Goal: Information Seeking & Learning: Learn about a topic

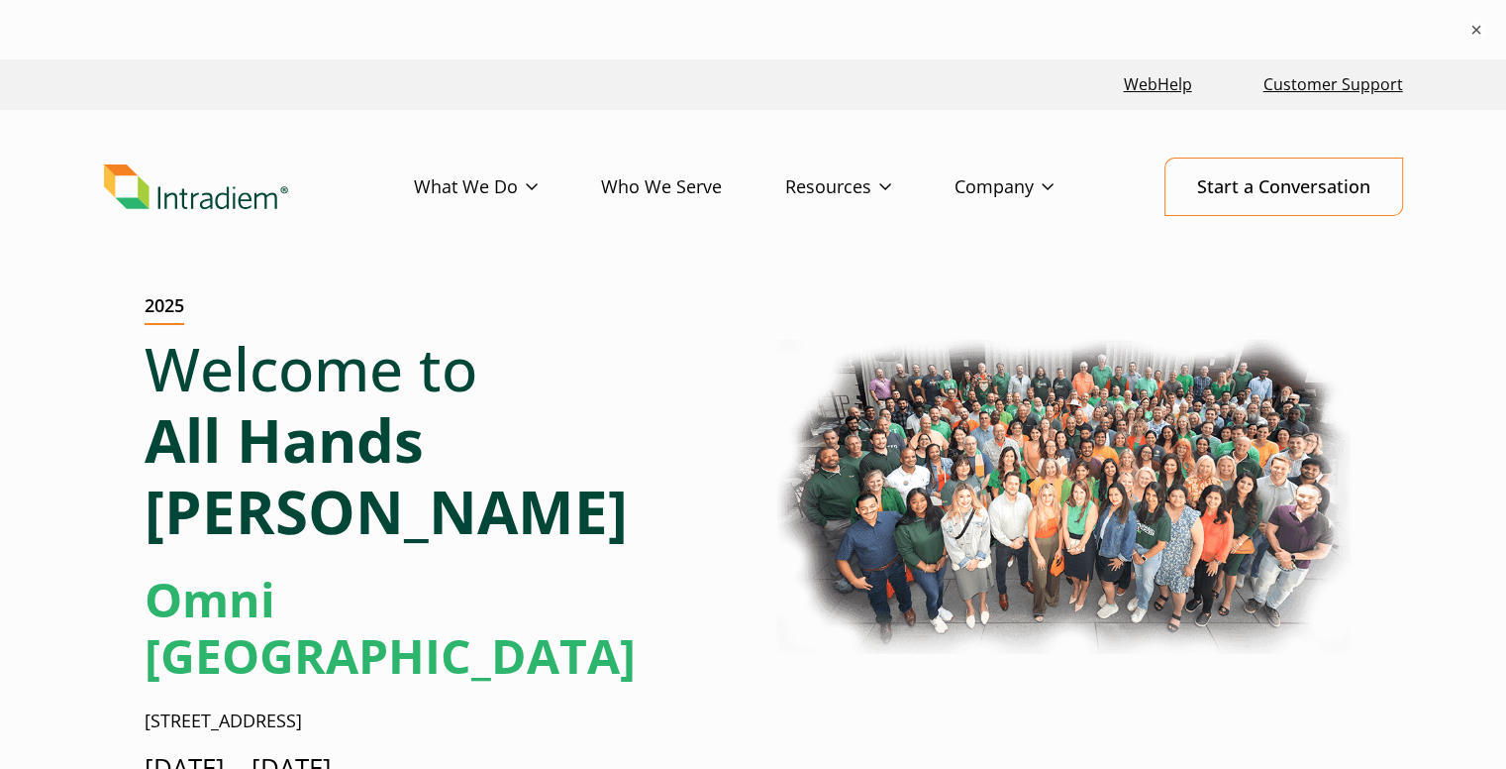
drag, startPoint x: 150, startPoint y: 527, endPoint x: 584, endPoint y: 628, distance: 446.4
click at [584, 628] on div "Welcome to All Hands [PERSON_NAME] Omni [GEOGRAPHIC_DATA] [STREET_ADDRESS] [DAT…" at bounding box center [441, 568] width 593 height 470
click at [570, 612] on div "Welcome to All Hands [PERSON_NAME] Omni [GEOGRAPHIC_DATA] [STREET_ADDRESS] [DAT…" at bounding box center [441, 568] width 593 height 470
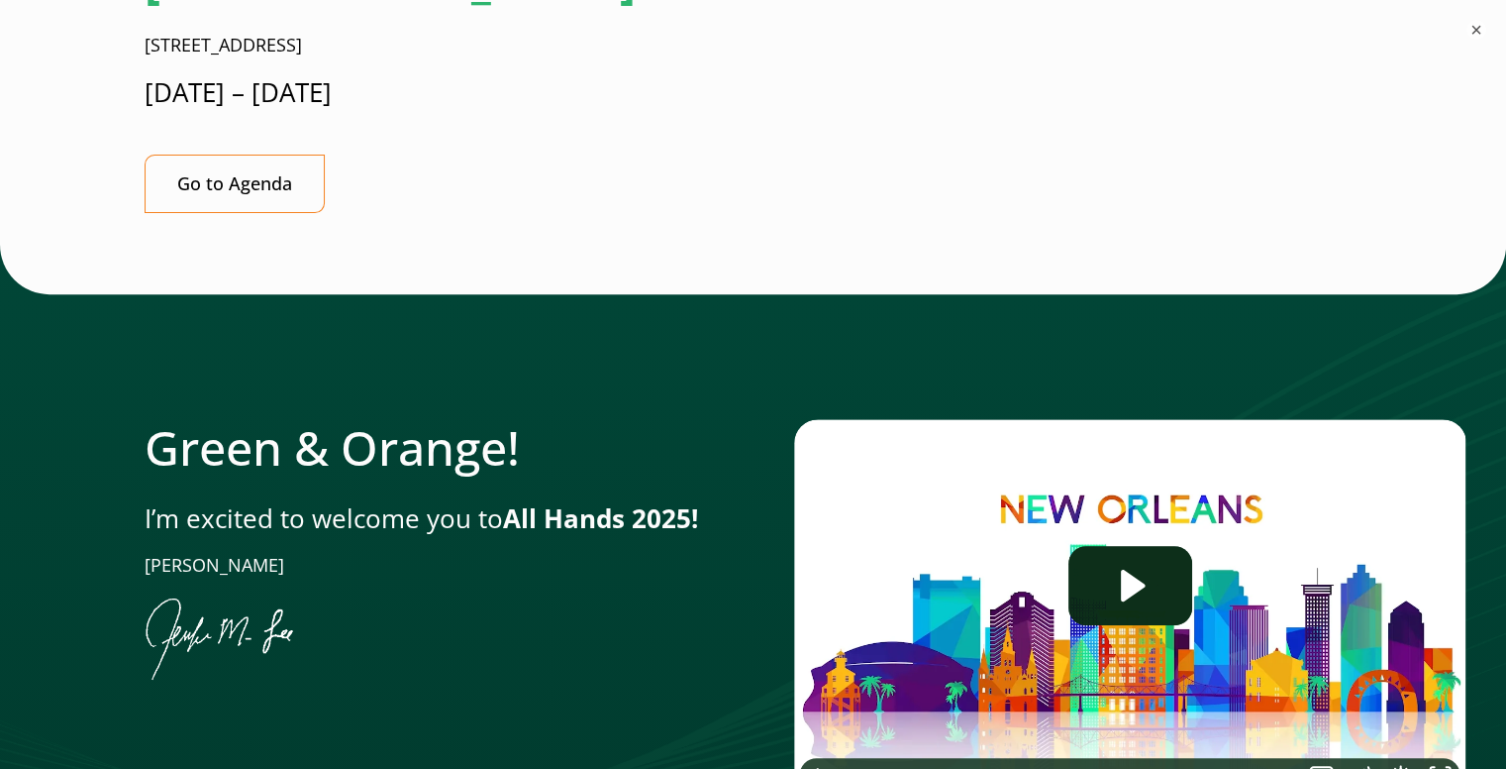
scroll to position [673, 0]
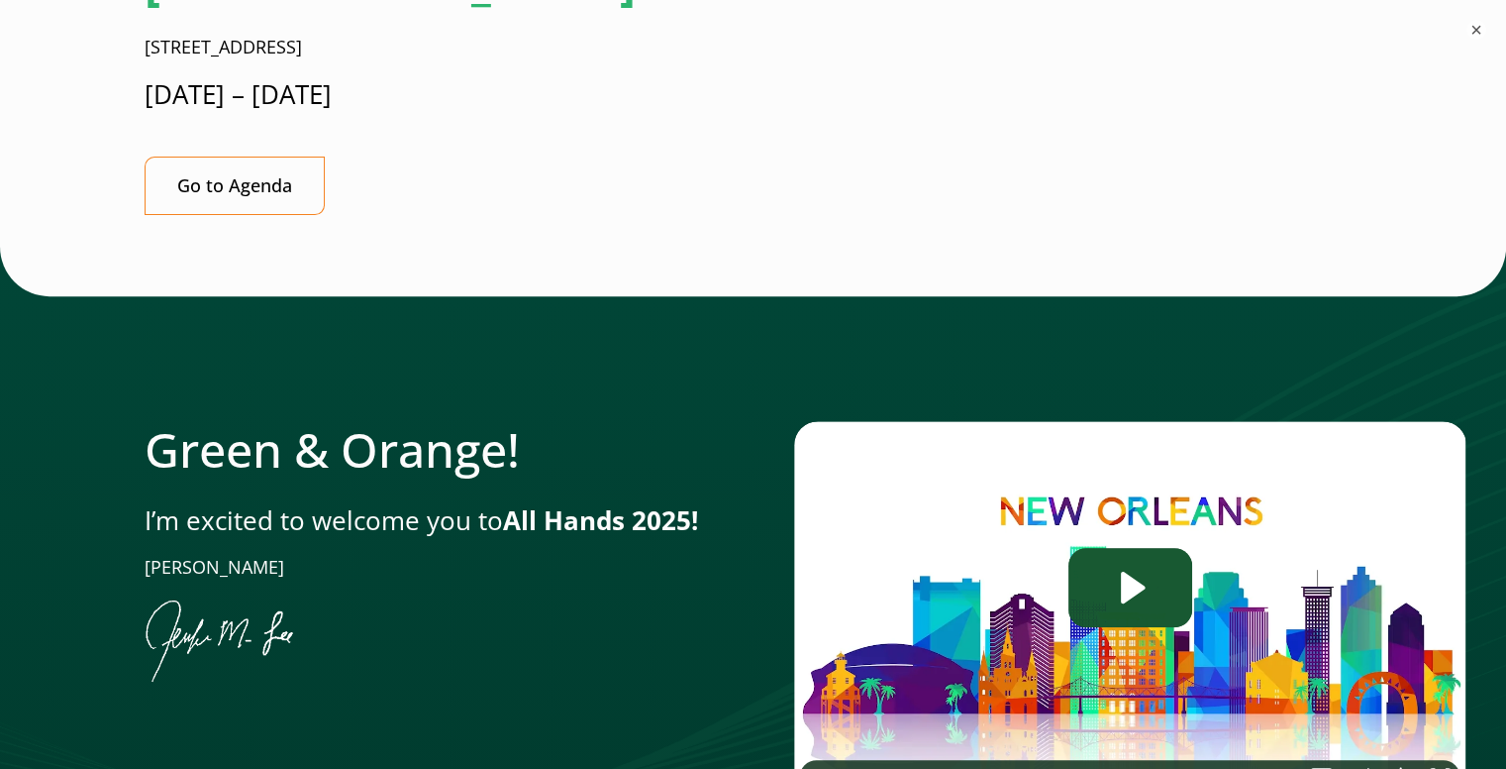
click at [1113, 548] on icon "Play Video: Jen-All-Hands_Welcome-Video" at bounding box center [1131, 587] width 124 height 79
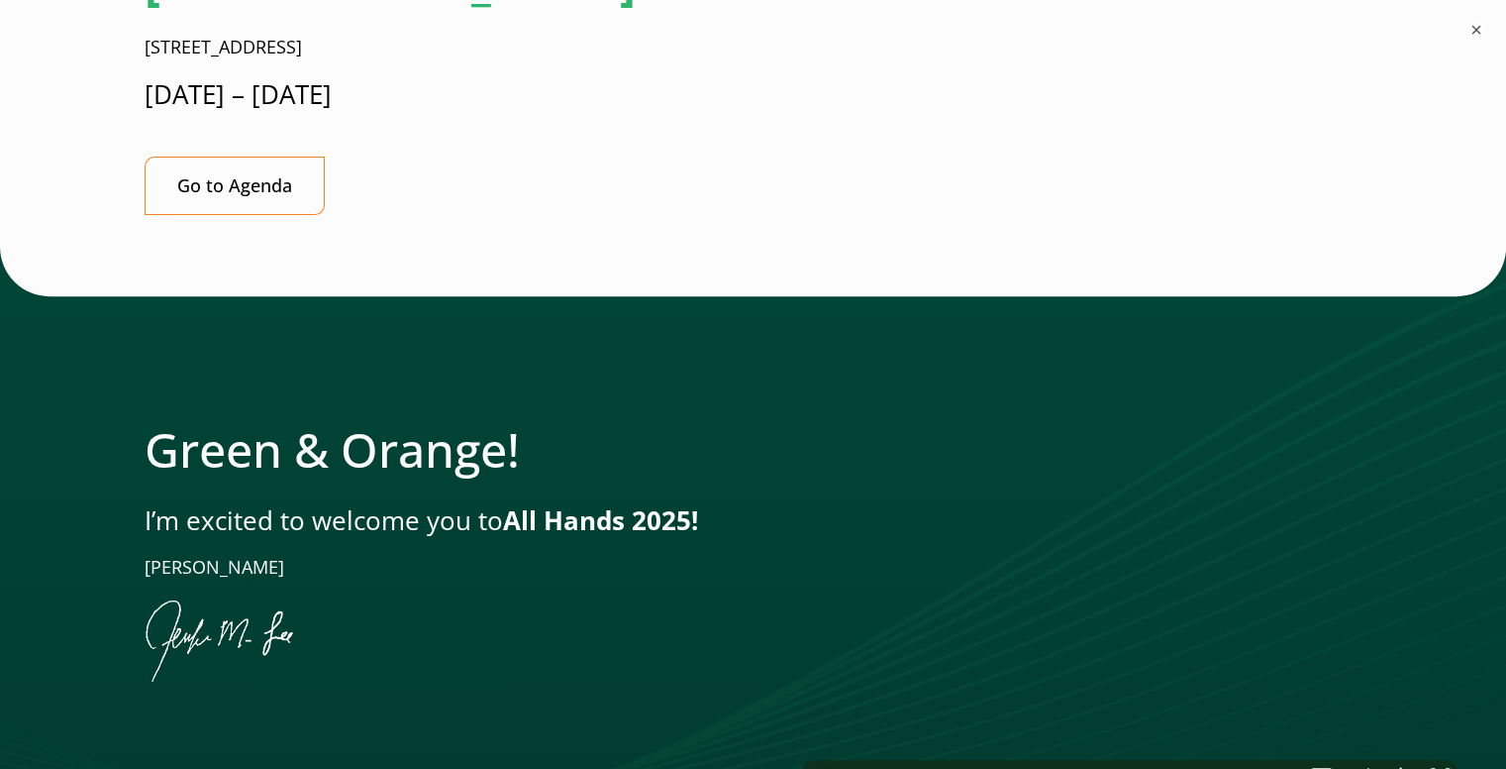
click at [1138, 760] on div "Playbar" at bounding box center [1088, 777] width 407 height 34
click at [1194, 760] on div "1:35" at bounding box center [1088, 777] width 407 height 34
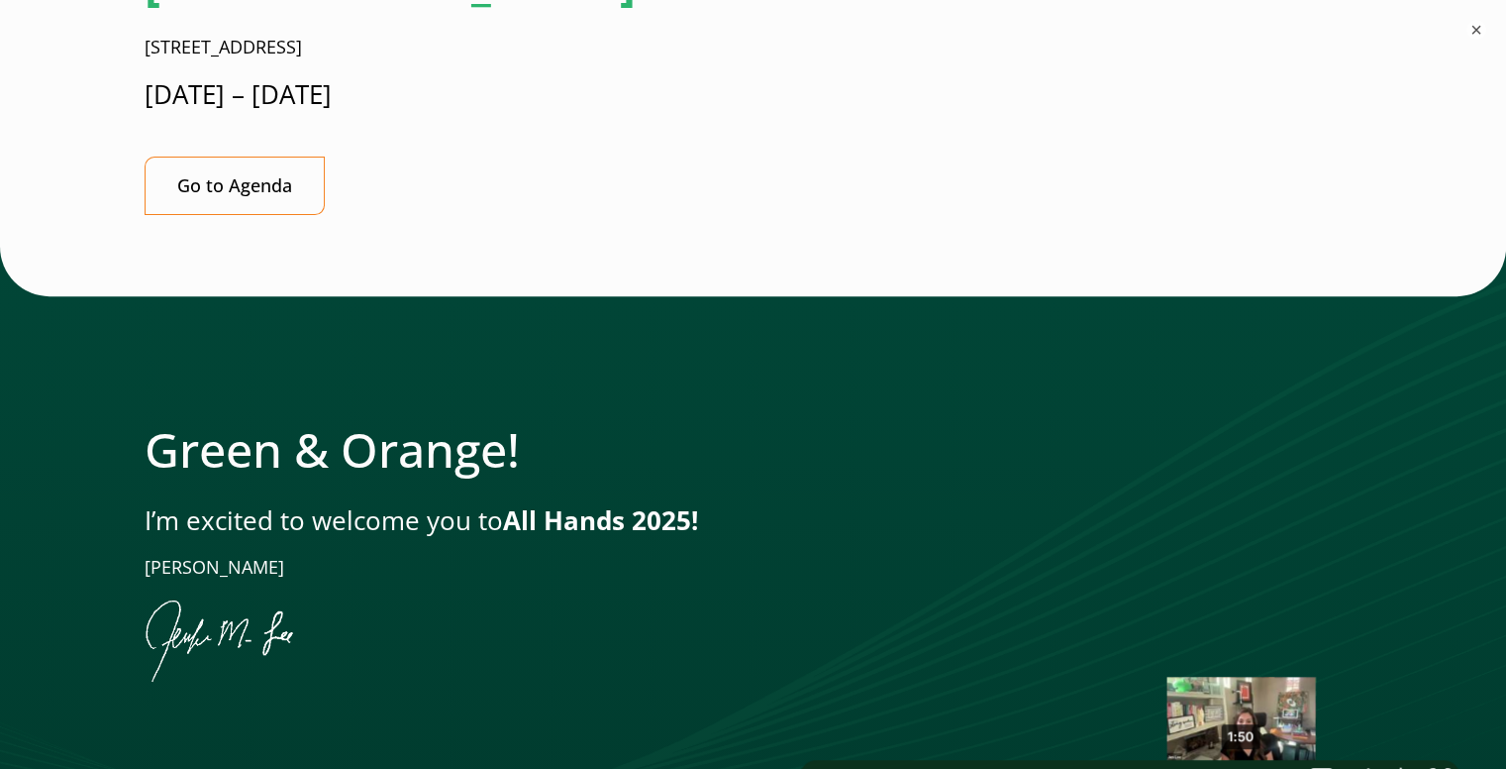
click at [1243, 760] on div "1:50" at bounding box center [1088, 777] width 407 height 34
click at [1271, 760] on div "1:58" at bounding box center [1088, 777] width 407 height 34
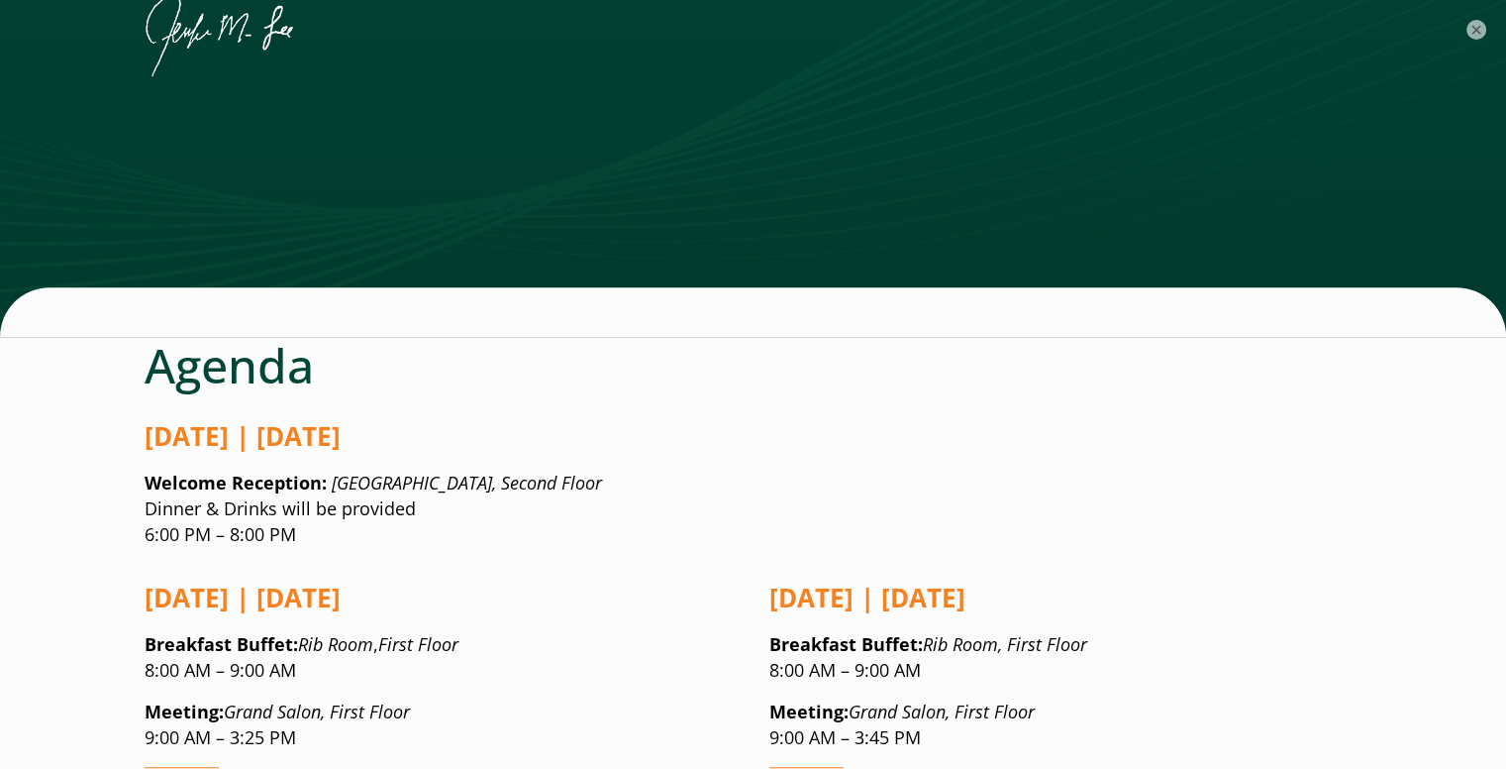
scroll to position [1276, 0]
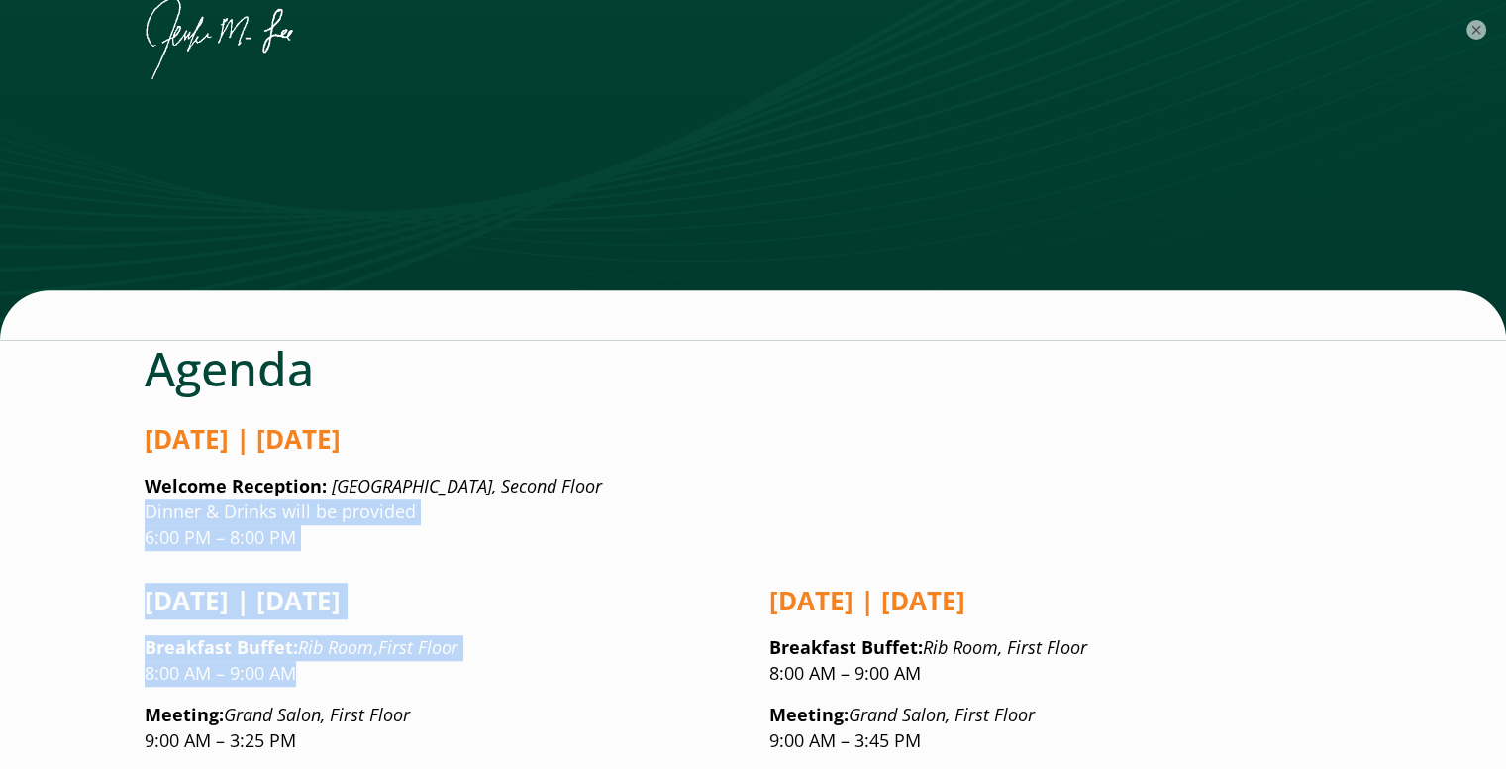
drag, startPoint x: 692, startPoint y: 543, endPoint x: 674, endPoint y: 368, distance: 175.2
click at [863, 473] on p "Welcome Reception: [GEOGRAPHIC_DATA], Second Floor Dinner & Drinks will be prov…" at bounding box center [754, 511] width 1218 height 77
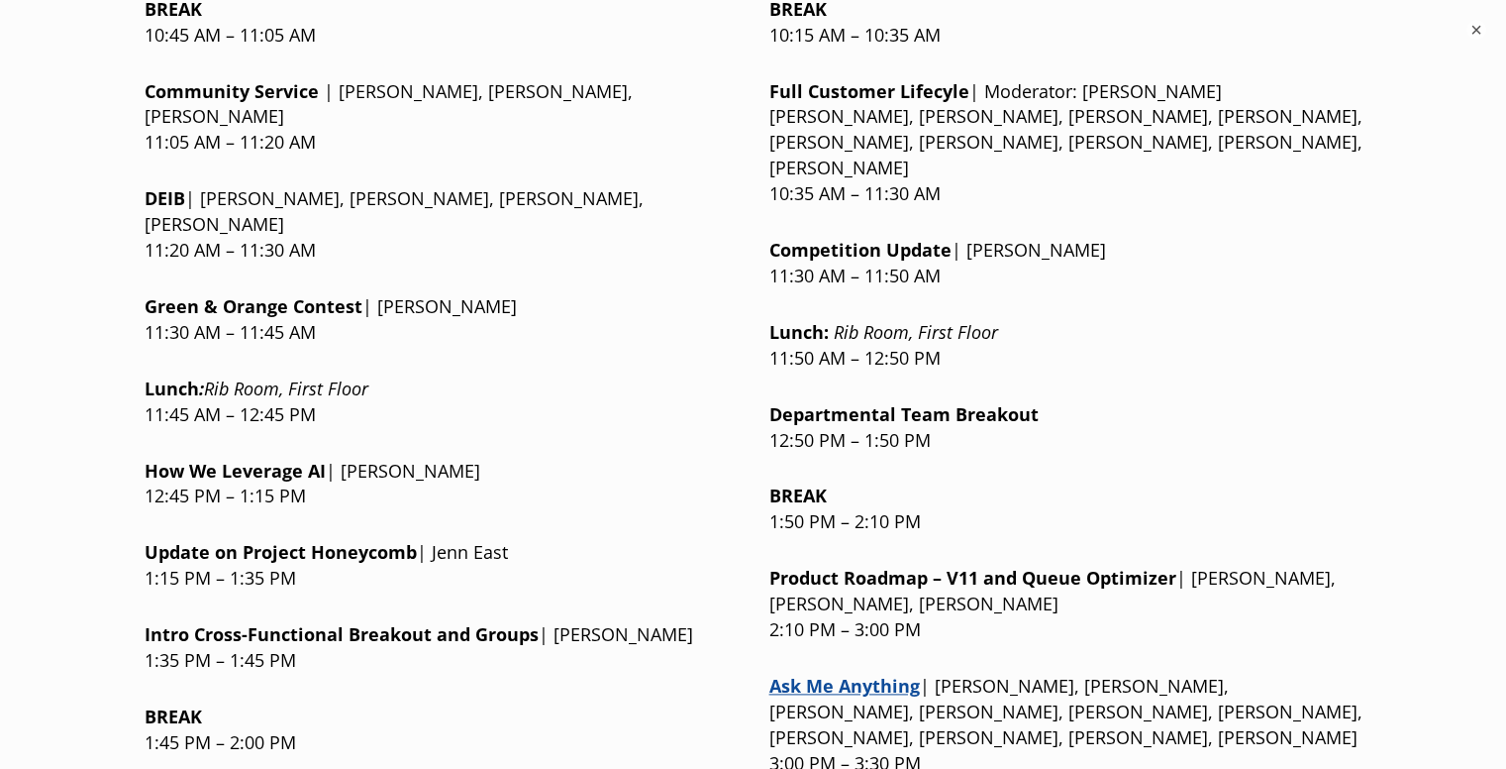
scroll to position [2337, 0]
drag, startPoint x: 1113, startPoint y: 566, endPoint x: 1200, endPoint y: 577, distance: 88.0
click at [1200, 673] on p "Ask Me Anything | Jen Lee, Matt McConnell, John Norton, Bryan Jones, Kim Hiler,…" at bounding box center [1066, 724] width 593 height 103
click at [1117, 673] on p "Ask Me Anything | Jen Lee, Matt McConnell, John Norton, Bryan Jones, Kim Hiler,…" at bounding box center [1066, 724] width 593 height 103
drag, startPoint x: 1119, startPoint y: 557, endPoint x: 1219, endPoint y: 566, distance: 100.4
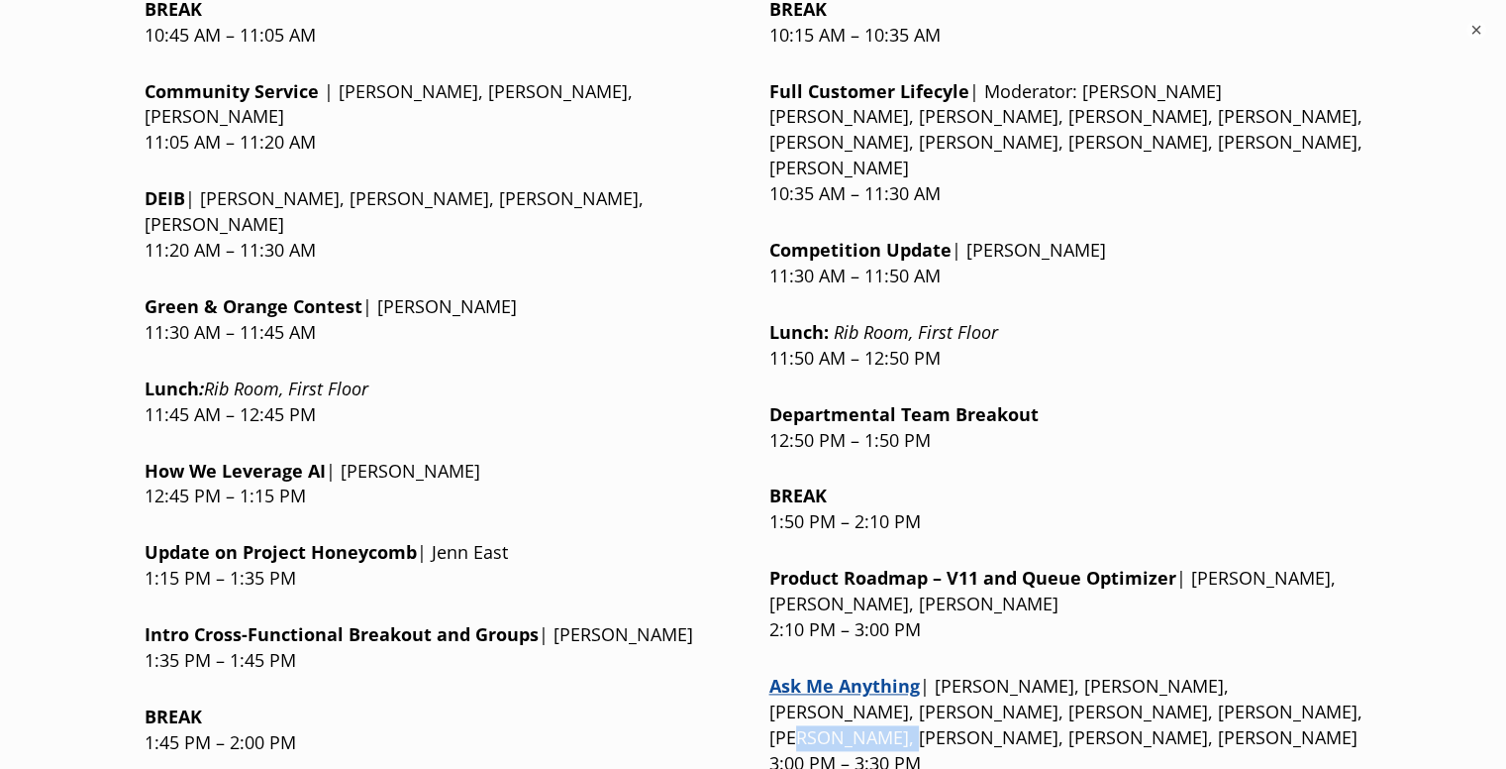
click at [1219, 673] on p "Ask Me Anything | Jen Lee, Matt McConnell, John Norton, Bryan Jones, Kim Hiler,…" at bounding box center [1066, 724] width 593 height 103
copy p "[PERSON_NAME]"
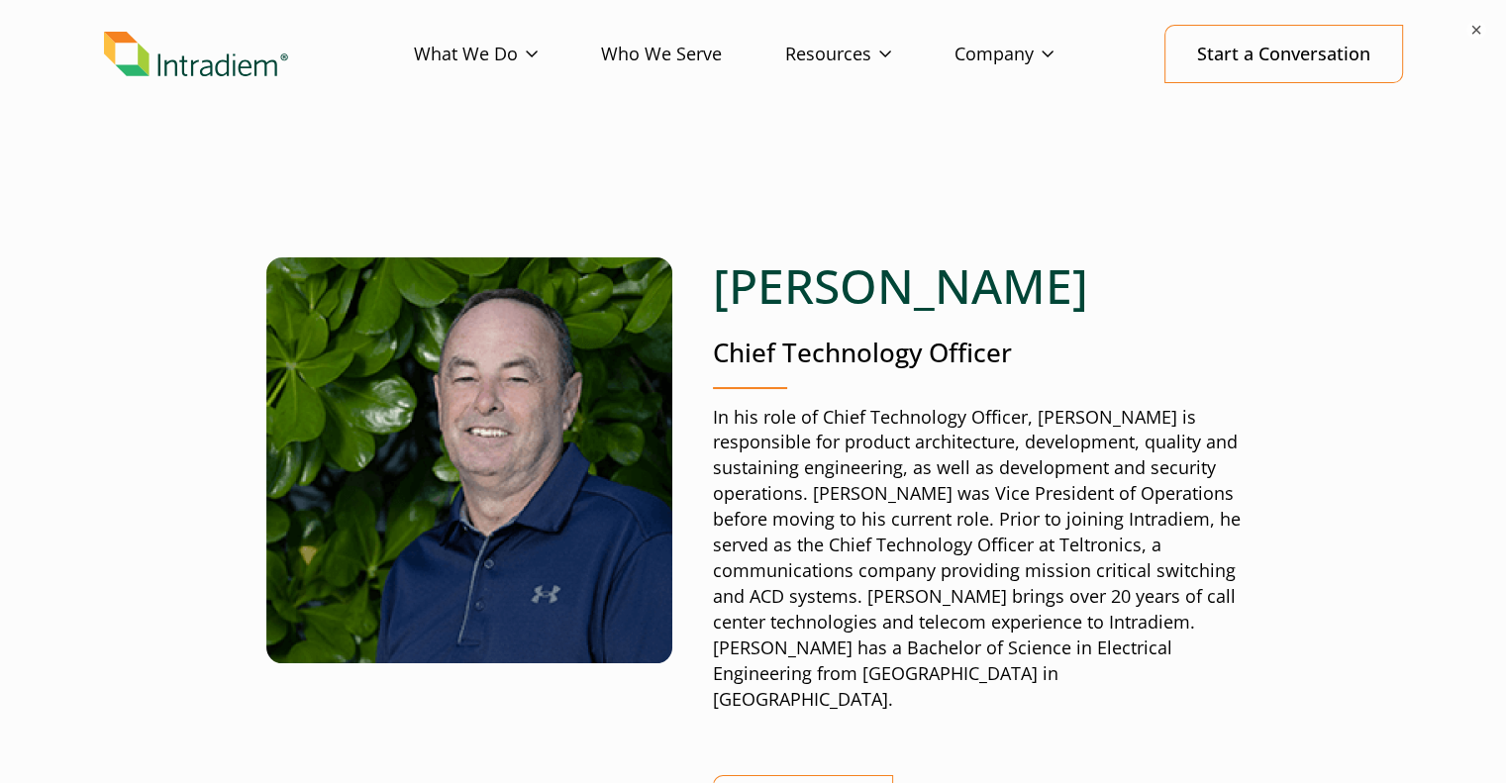
scroll to position [131, 0]
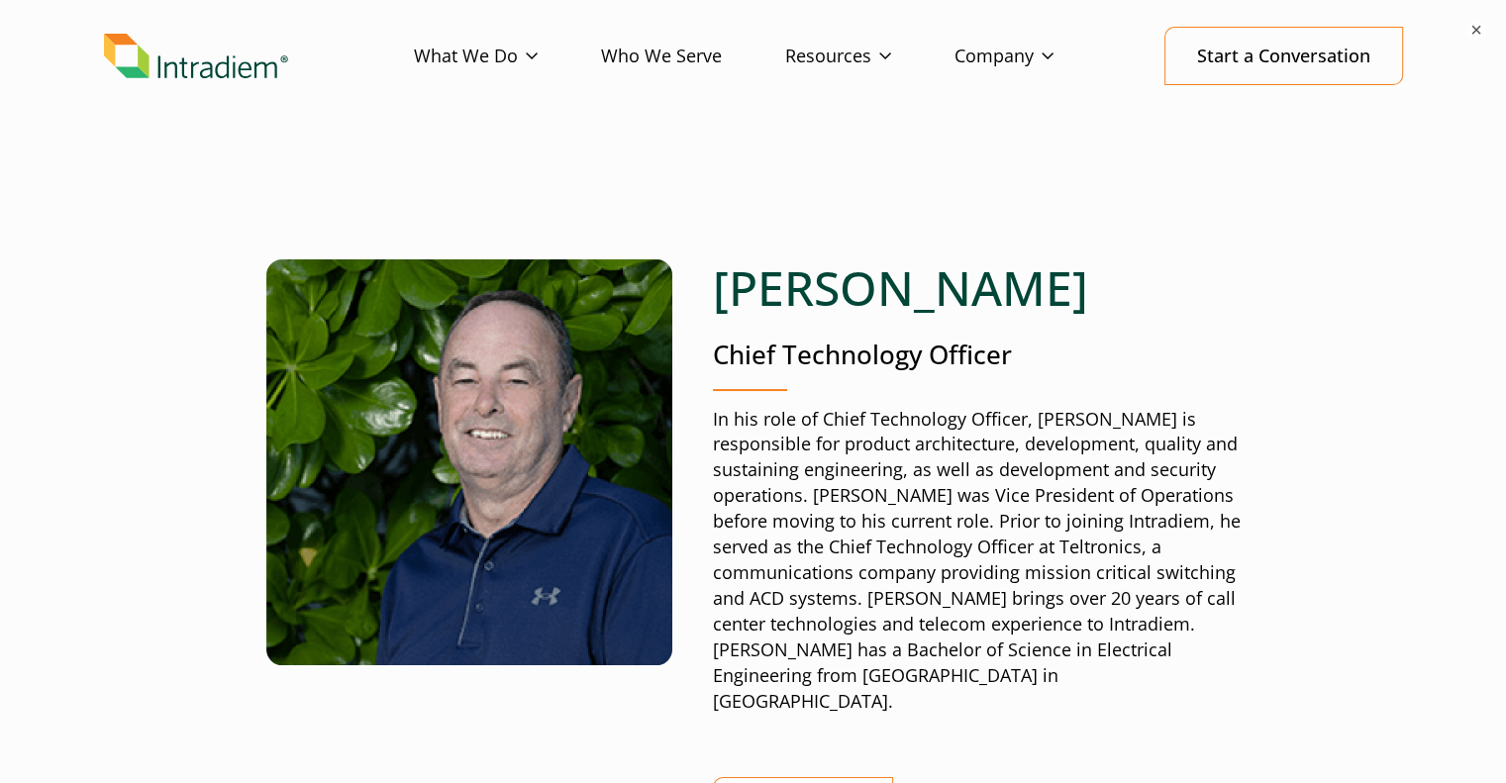
click at [892, 542] on p "In his role of Chief Technology Officer, [PERSON_NAME] is responsible for produ…" at bounding box center [977, 561] width 528 height 308
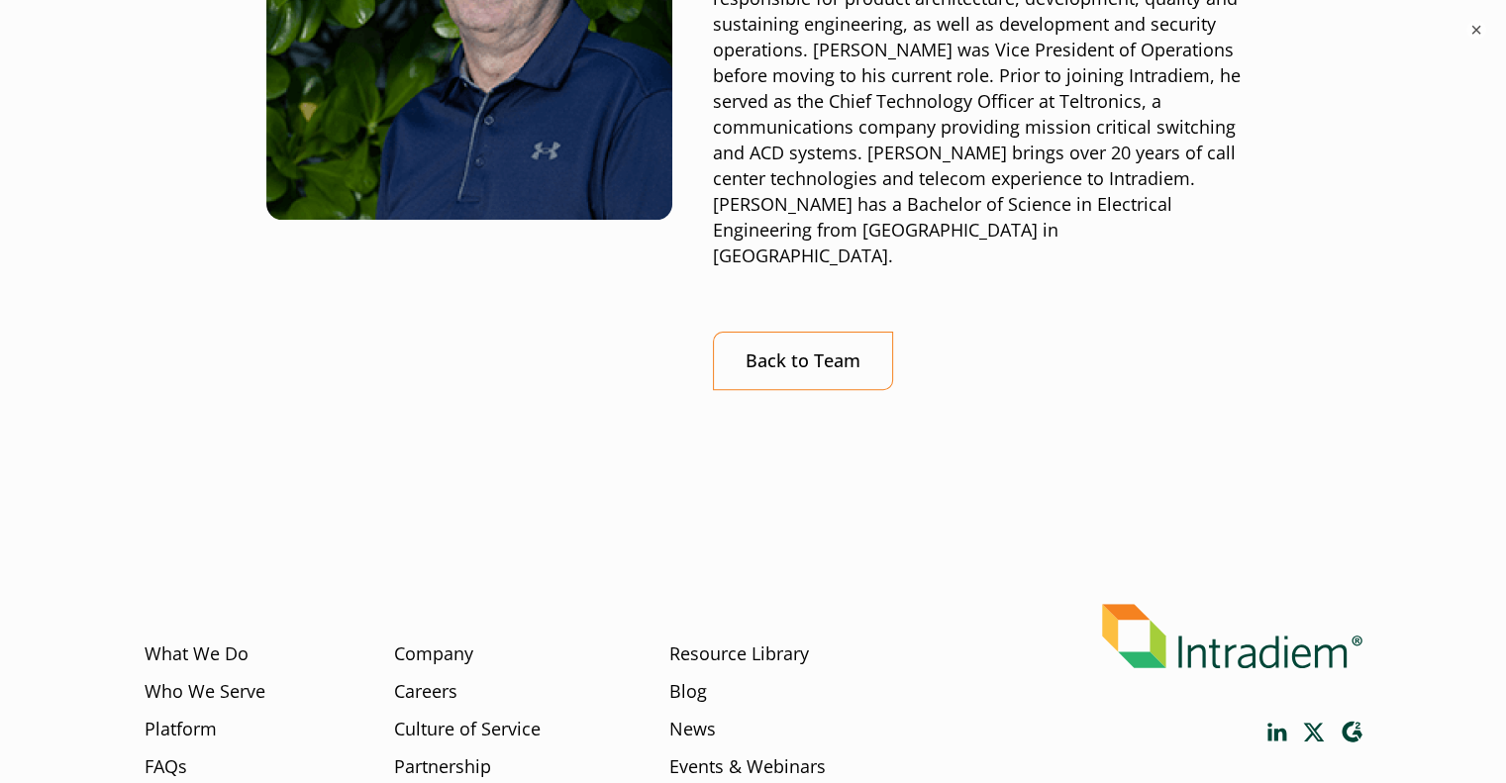
scroll to position [716, 0]
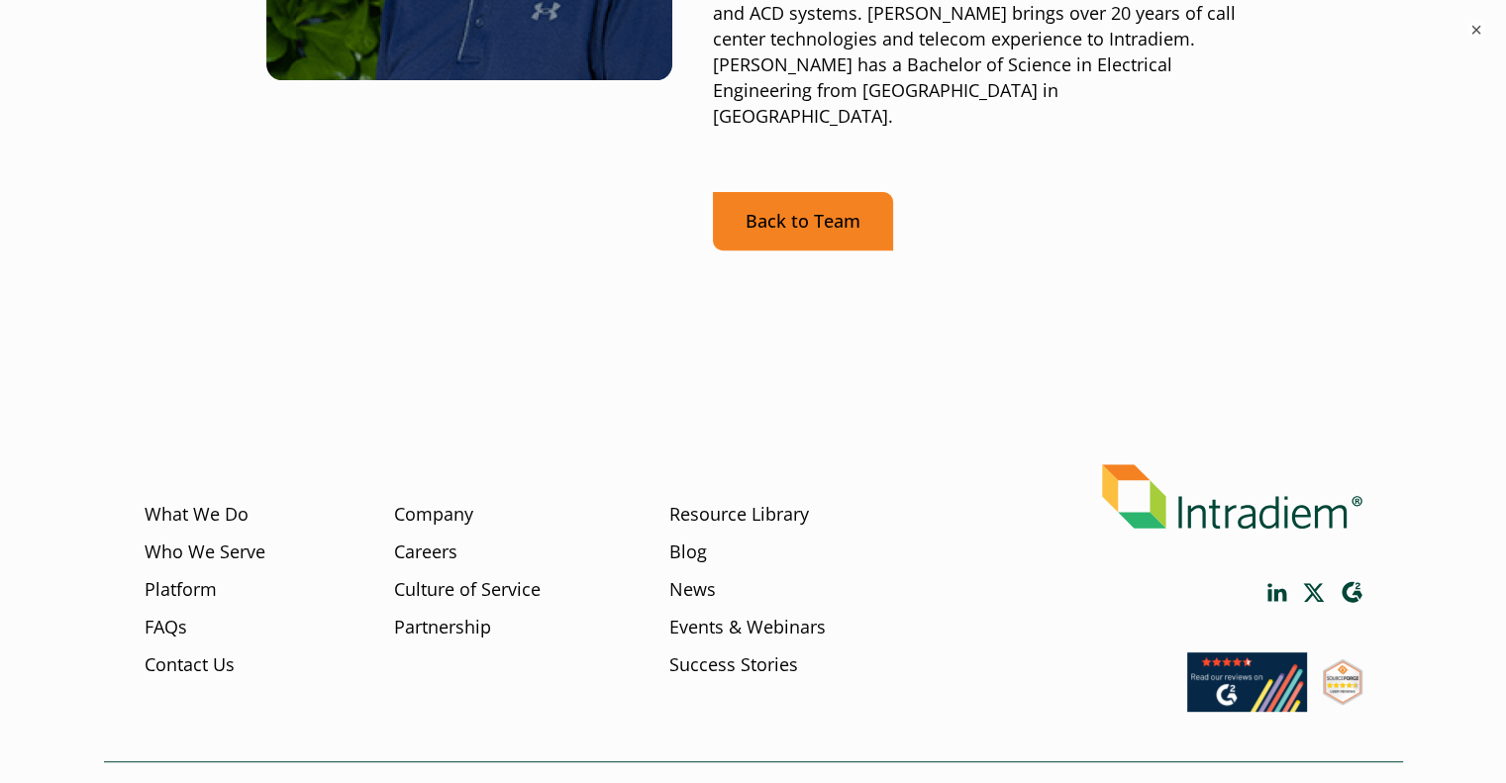
click at [829, 192] on link "Back to Team" at bounding box center [803, 221] width 180 height 58
